Goal: Transaction & Acquisition: Book appointment/travel/reservation

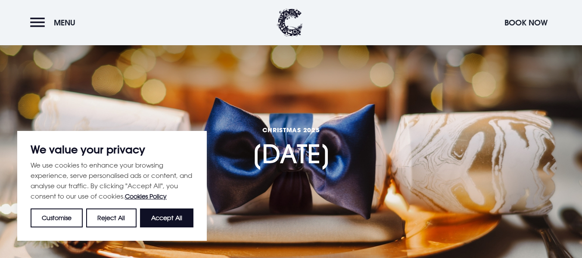
scroll to position [129, 0]
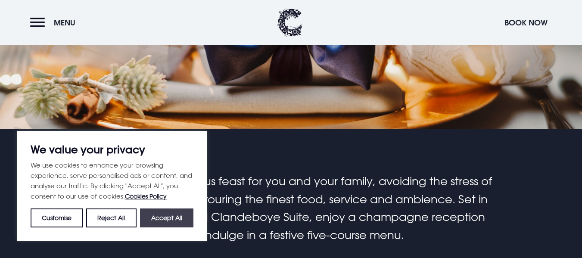
click at [175, 215] on button "Accept All" at bounding box center [166, 218] width 53 height 19
checkbox input "true"
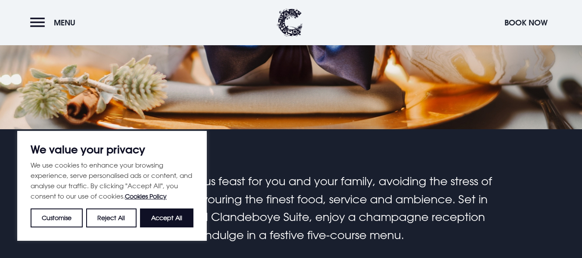
checkbox input "true"
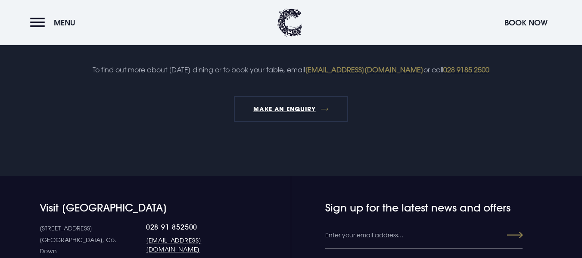
scroll to position [1078, 0]
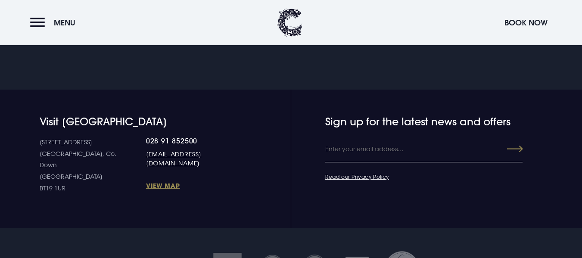
click at [329, 163] on input "Email" at bounding box center [424, 150] width 197 height 26
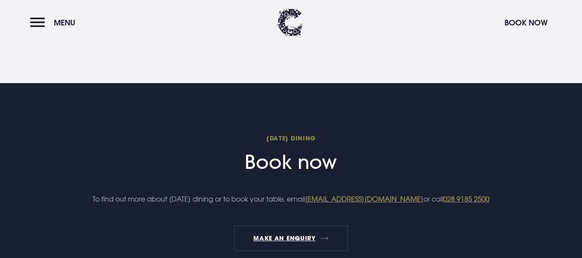
scroll to position [992, 0]
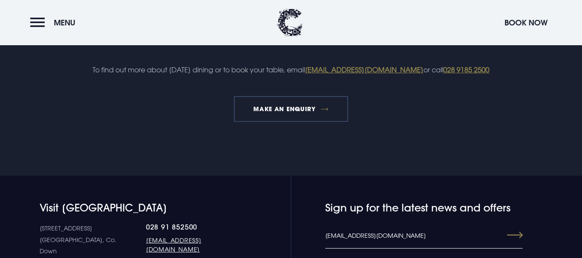
type input "marycsorohan@gmail.com"
click at [286, 122] on link "MAKE AN ENQUIRY" at bounding box center [291, 109] width 114 height 26
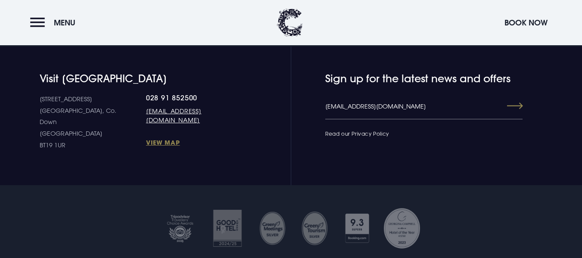
click at [377, 137] on link "Read our Privacy Policy" at bounding box center [358, 133] width 64 height 7
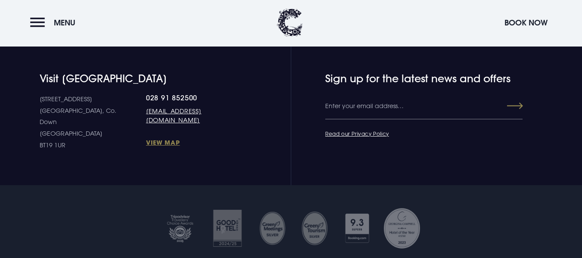
scroll to position [2414, 0]
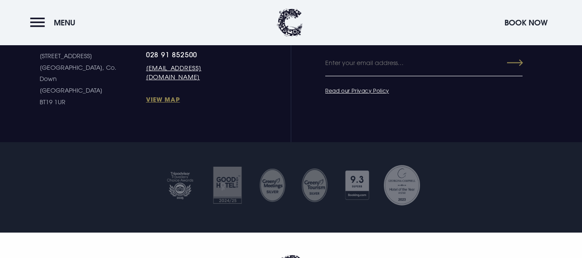
click at [327, 76] on input "Email" at bounding box center [424, 63] width 197 height 26
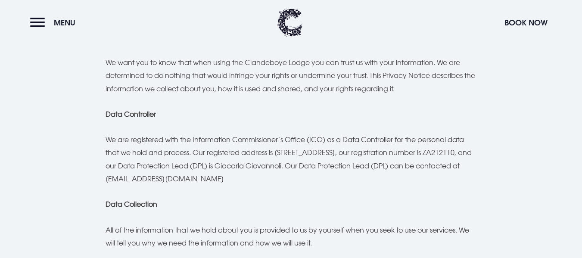
scroll to position [0, 0]
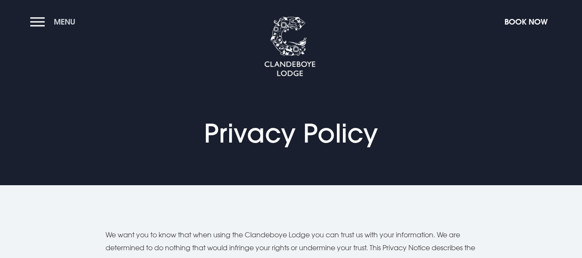
click at [61, 20] on span "Menu" at bounding box center [65, 22] width 22 height 10
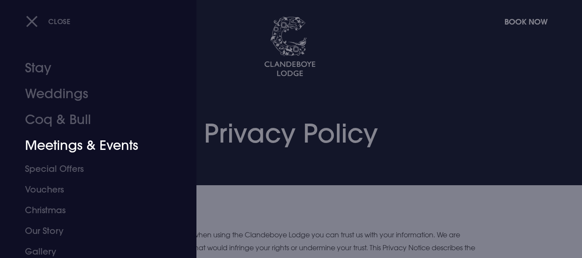
scroll to position [66, 0]
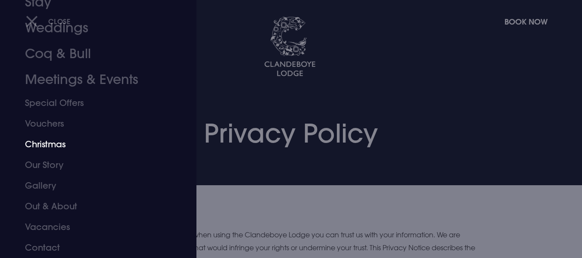
click at [53, 147] on link "Christmas" at bounding box center [93, 144] width 136 height 21
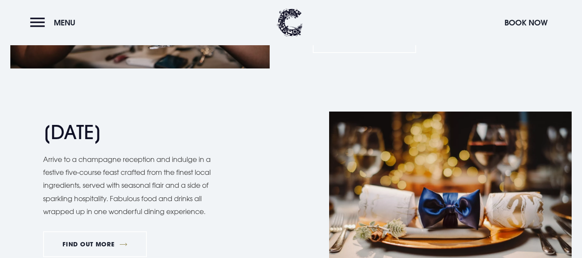
scroll to position [819, 0]
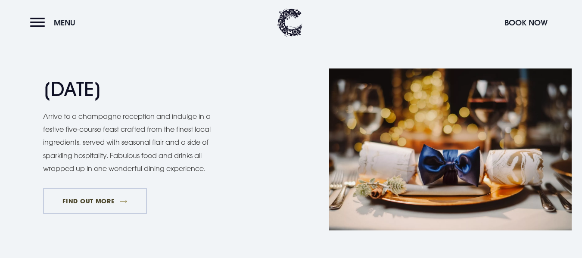
click at [74, 200] on link "FIND OUT MORE" at bounding box center [95, 201] width 104 height 26
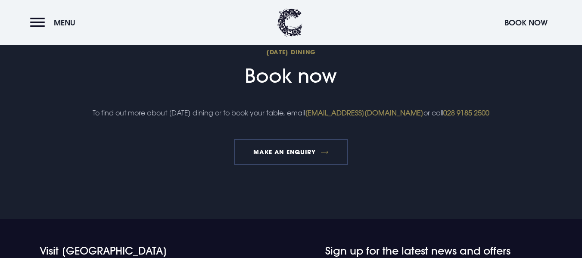
scroll to position [1078, 0]
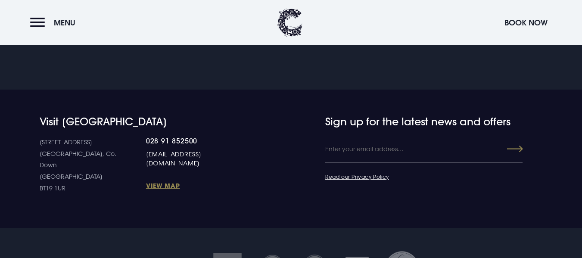
click at [361, 163] on input "Email" at bounding box center [424, 150] width 197 height 26
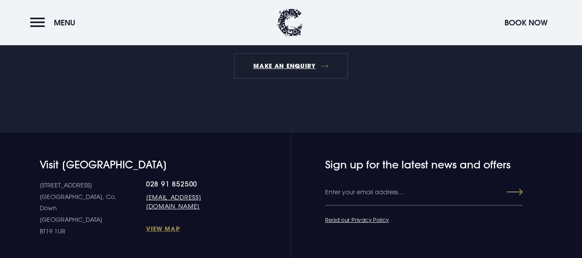
scroll to position [1121, 0]
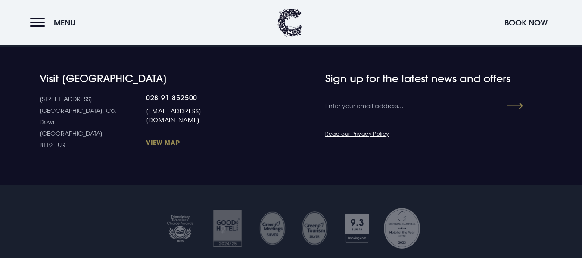
click at [146, 144] on link "View Map" at bounding box center [192, 142] width 92 height 8
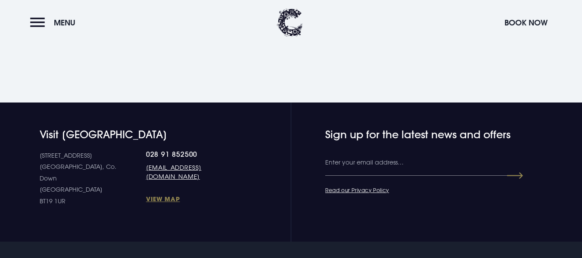
scroll to position [1423, 0]
